Goal: Task Accomplishment & Management: Manage account settings

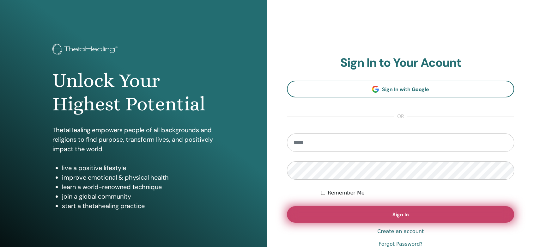
type input "**********"
click at [420, 210] on button "Sign In" at bounding box center [400, 214] width 227 height 16
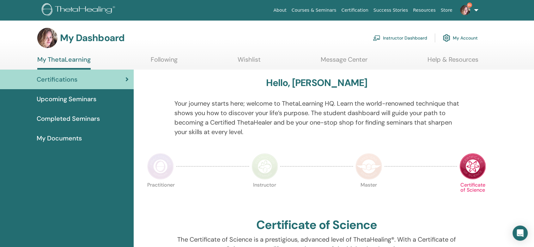
click at [392, 38] on link "Instructor Dashboard" at bounding box center [400, 38] width 54 height 14
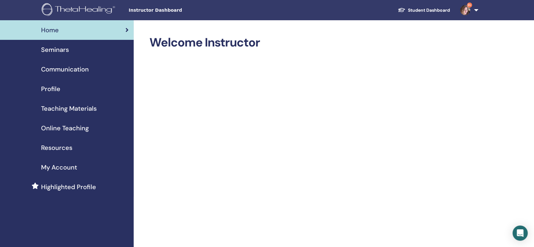
click at [61, 48] on span "Seminars" at bounding box center [55, 49] width 28 height 9
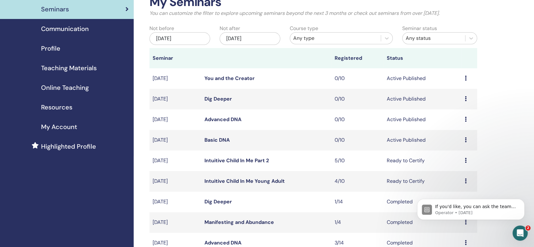
scroll to position [70, 0]
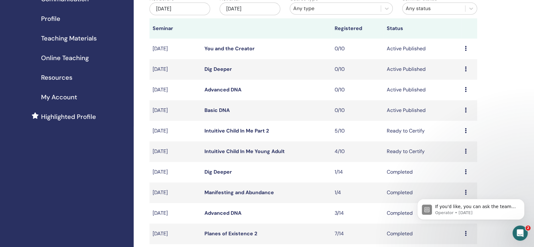
click at [232, 150] on link "Intuitive Child In Me Young Adult" at bounding box center [244, 151] width 80 height 7
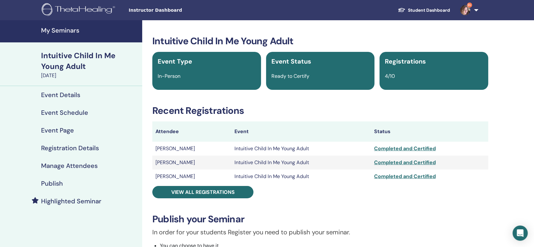
click at [57, 29] on h4 "My Seminars" at bounding box center [89, 31] width 97 height 8
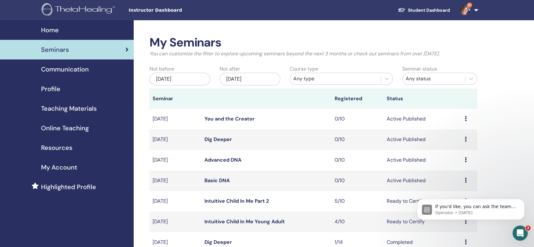
click at [229, 201] on link "Intuitive Child In Me Part 2" at bounding box center [236, 200] width 64 height 7
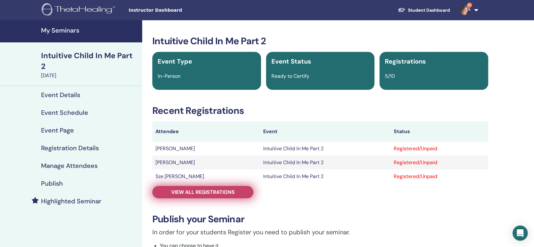
click at [193, 193] on span "View all registrations" at bounding box center [202, 192] width 63 height 7
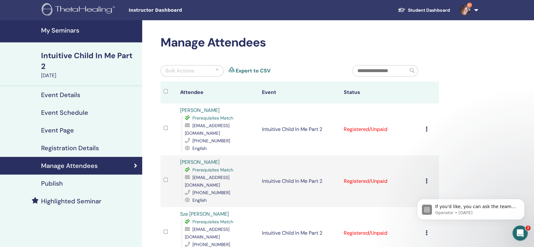
click at [427, 126] on icon at bounding box center [426, 128] width 2 height 5
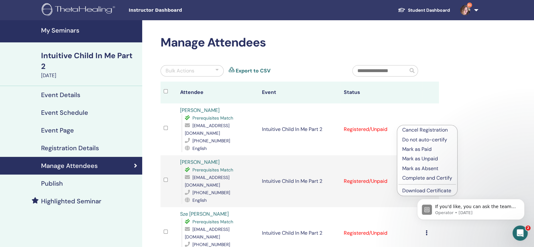
click at [418, 158] on p "Mark as Unpaid" at bounding box center [427, 159] width 50 height 8
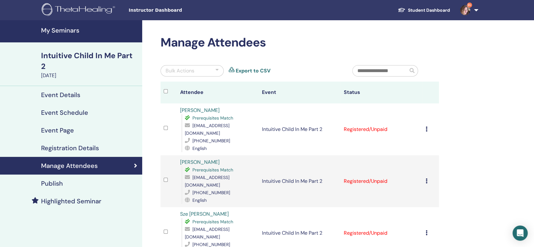
click at [427, 126] on icon at bounding box center [426, 128] width 2 height 5
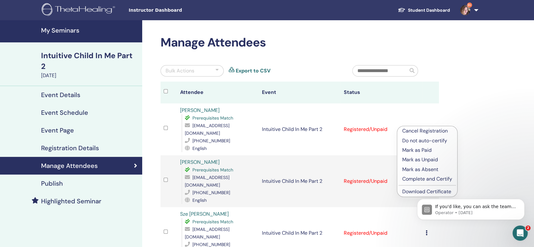
click at [417, 180] on p "Complete and Certify" at bounding box center [427, 179] width 50 height 8
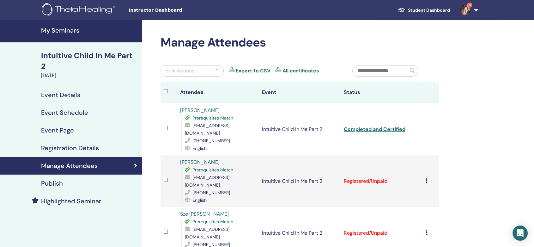
click at [427, 178] on icon at bounding box center [426, 180] width 2 height 5
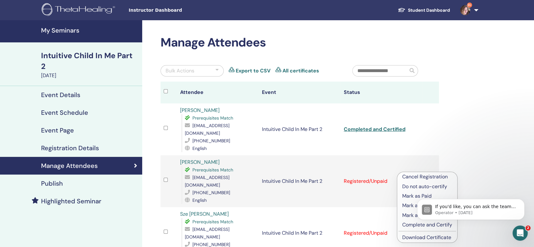
click at [408, 206] on p "Mark as Unpaid" at bounding box center [427, 206] width 50 height 8
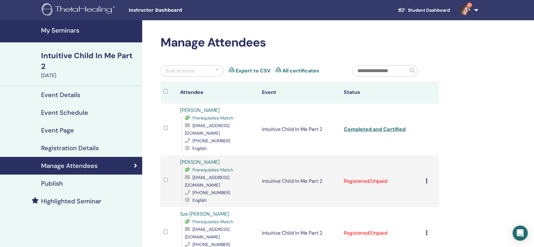
click at [426, 178] on icon at bounding box center [426, 180] width 2 height 5
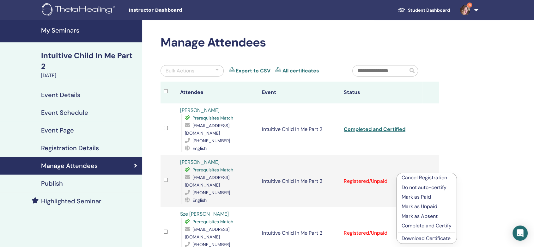
click at [421, 224] on p "Complete and Certify" at bounding box center [426, 226] width 50 height 8
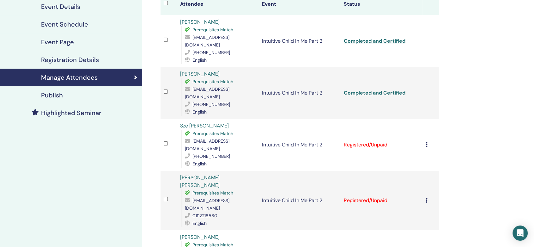
scroll to position [105, 0]
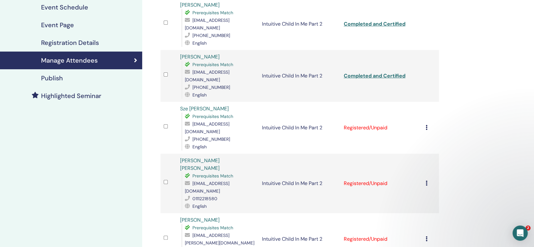
click at [425, 125] on icon at bounding box center [426, 127] width 2 height 5
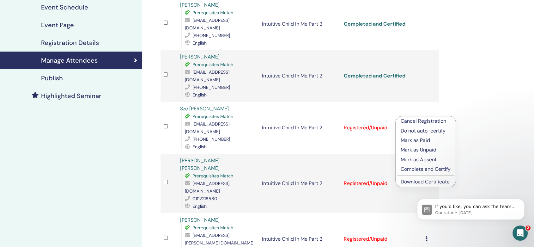
scroll to position [0, 0]
click at [416, 149] on p "Mark as Unpaid" at bounding box center [425, 150] width 50 height 8
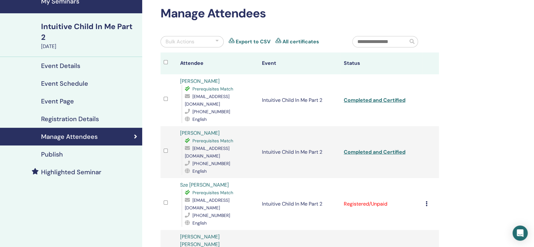
scroll to position [105, 0]
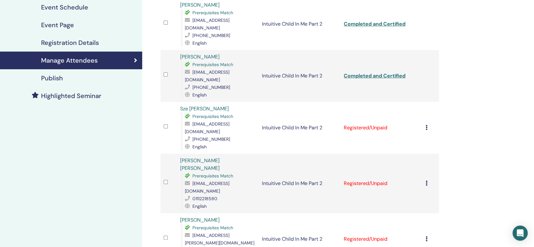
click at [425, 125] on icon at bounding box center [426, 127] width 2 height 5
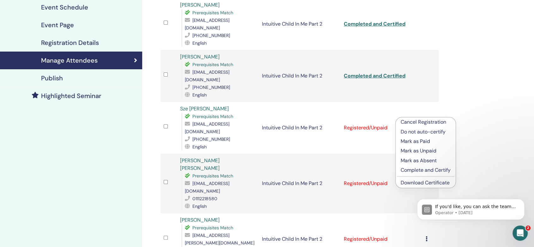
scroll to position [0, 0]
click at [421, 169] on p "Complete and Certify" at bounding box center [425, 170] width 50 height 8
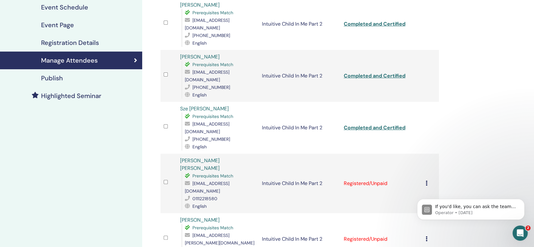
click at [426, 180] on icon at bounding box center [426, 182] width 2 height 5
click html "If you'd like, you can ask the team for help here. Operator • 5d ago"
click at [410, 191] on p "Mark as Unpaid" at bounding box center [426, 194] width 50 height 8
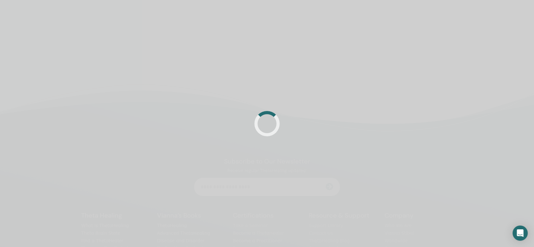
scroll to position [105, 0]
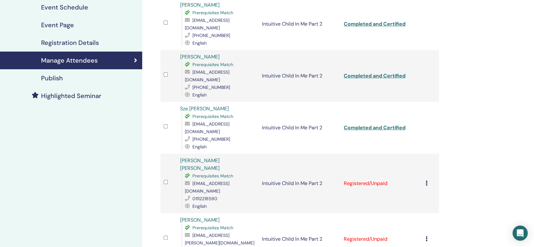
click at [427, 180] on icon at bounding box center [426, 182] width 2 height 5
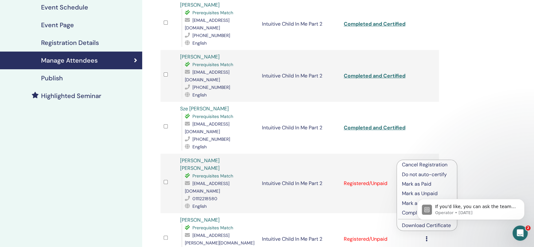
scroll to position [0, 0]
click html "If you'd like, you can ask the team for help here. Operator • 5d ago"
click at [406, 212] on p "Complete and Certify" at bounding box center [427, 213] width 50 height 8
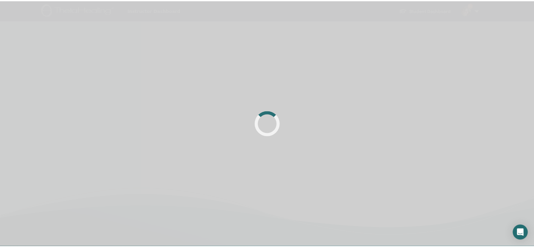
scroll to position [105, 0]
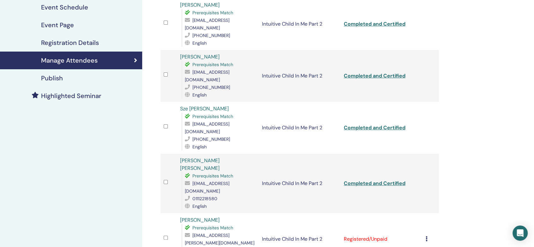
click at [427, 235] on div "Cancel Registration Do not auto-certify Mark as Paid Mark as Unpaid Mark as Abs…" at bounding box center [430, 239] width 10 height 8
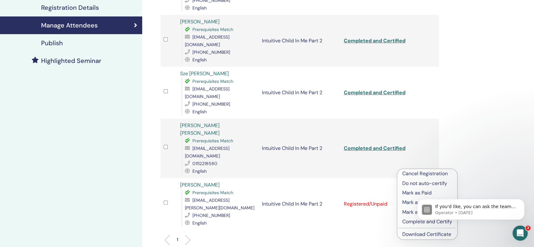
scroll to position [0, 0]
click at [407, 202] on p "Mark as Unpaid" at bounding box center [427, 202] width 50 height 8
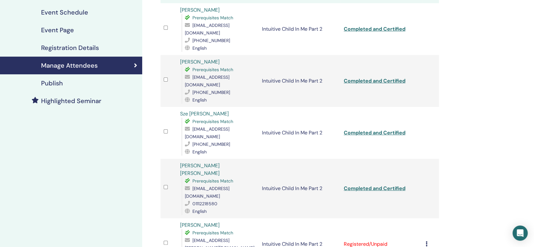
scroll to position [105, 0]
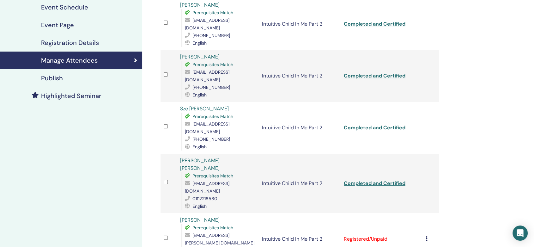
click at [425, 236] on icon at bounding box center [426, 238] width 2 height 5
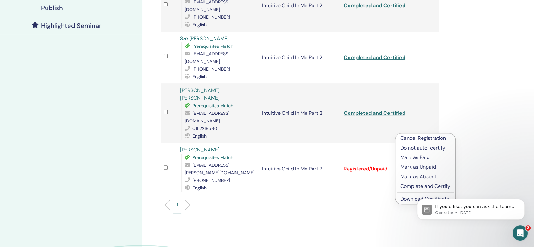
scroll to position [0, 0]
click at [413, 185] on p "Complete and Certify" at bounding box center [425, 186] width 50 height 8
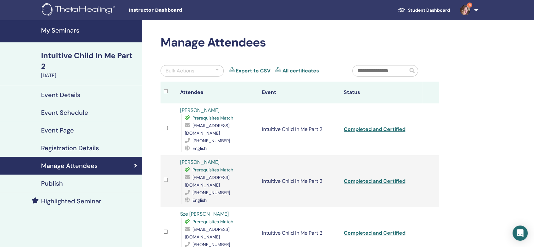
click at [76, 58] on div "Intuitive Child In Me Part 2" at bounding box center [89, 60] width 97 height 21
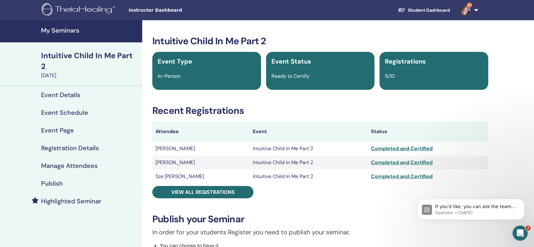
click at [466, 11] on img at bounding box center [465, 10] width 10 height 10
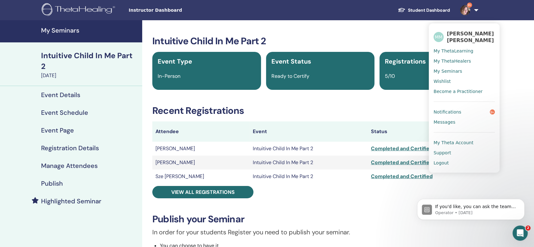
click at [450, 111] on span "Notifications" at bounding box center [447, 112] width 28 height 6
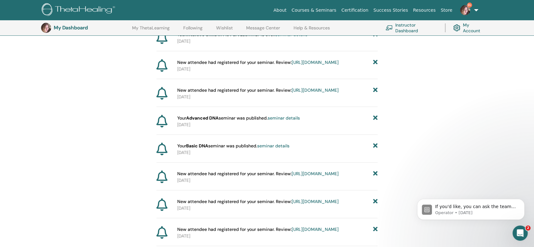
scroll to position [85, 0]
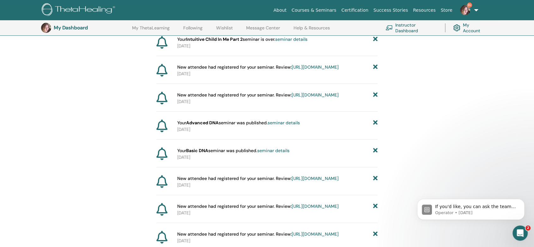
click at [476, 13] on link "9+" at bounding box center [468, 10] width 26 height 20
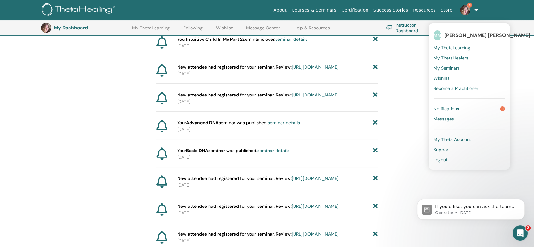
click at [442, 159] on span "Logout" at bounding box center [440, 160] width 14 height 6
